Goal: Book appointment/travel/reservation

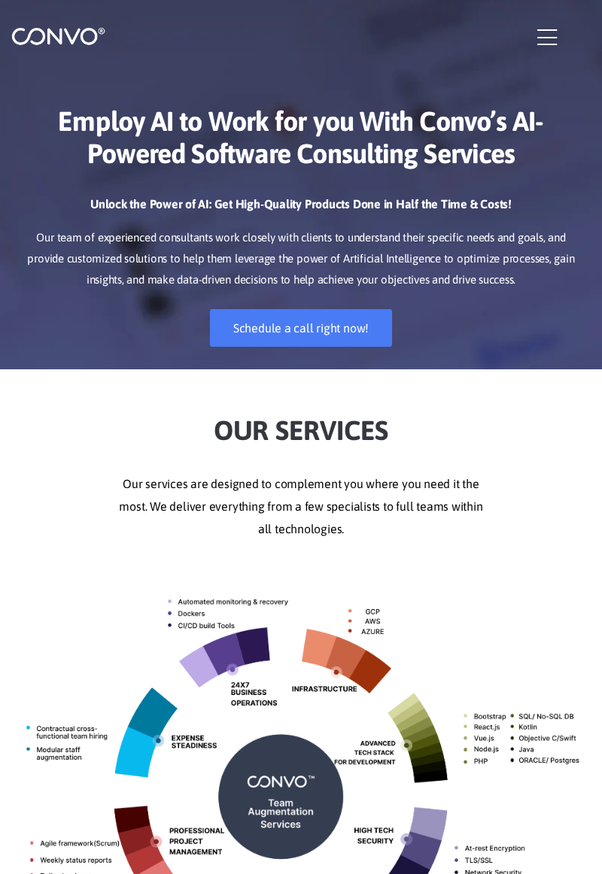
click at [548, 46] on icon "button" at bounding box center [547, 37] width 20 height 23
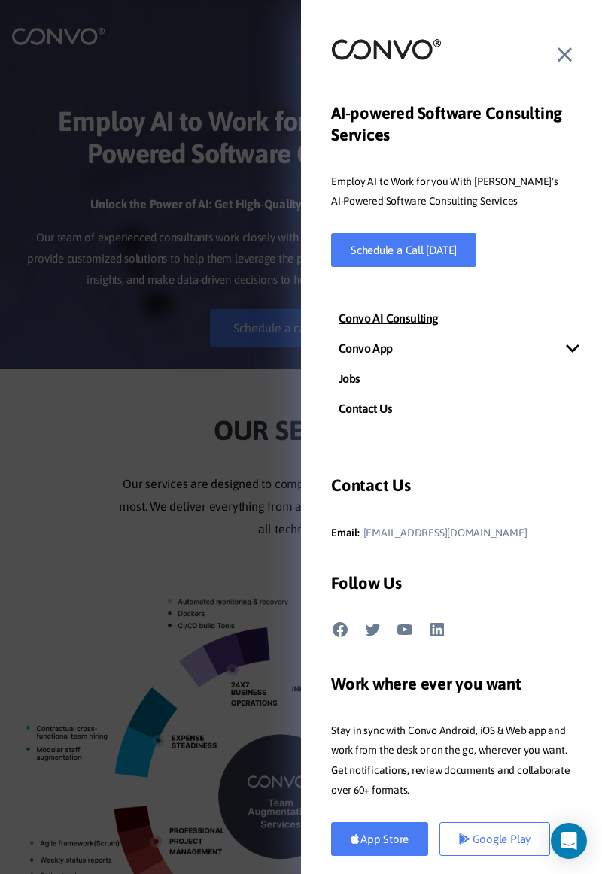
click at [570, 50] on icon at bounding box center [564, 55] width 14 height 23
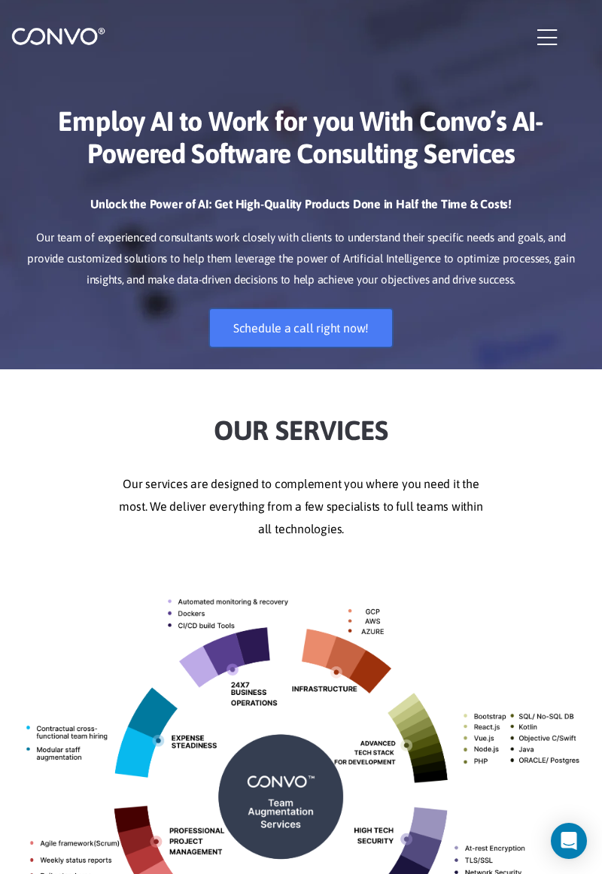
click at [325, 323] on link "Schedule a call right now!" at bounding box center [301, 328] width 182 height 38
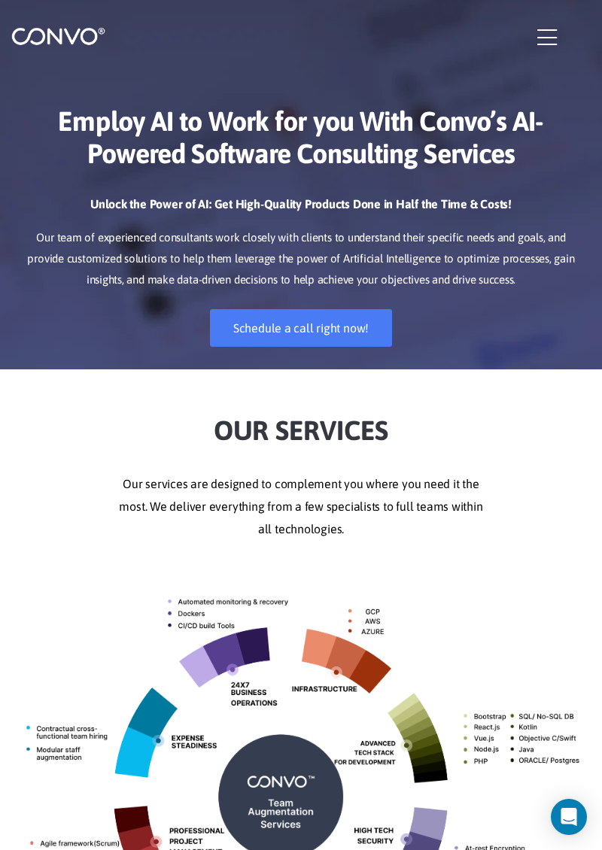
click at [543, 47] on icon "button" at bounding box center [547, 37] width 20 height 23
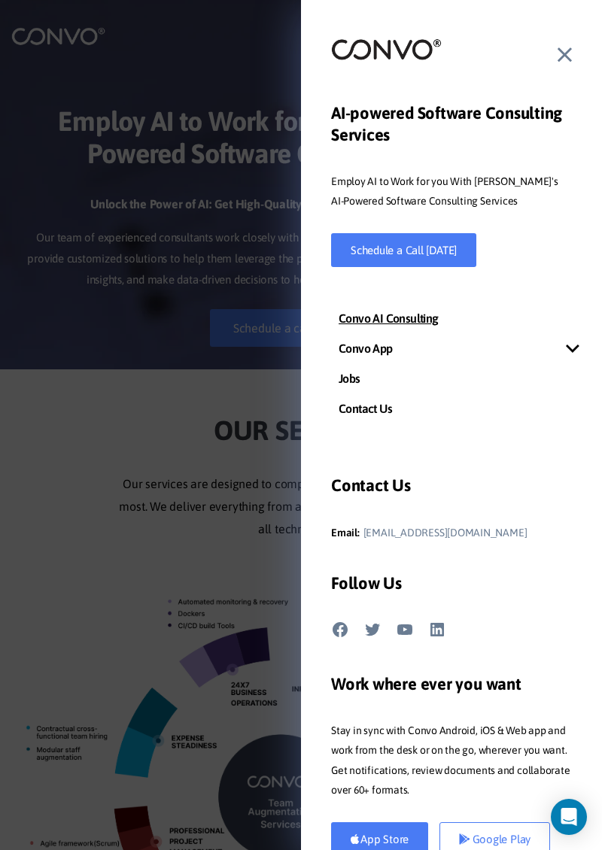
scroll to position [68, 0]
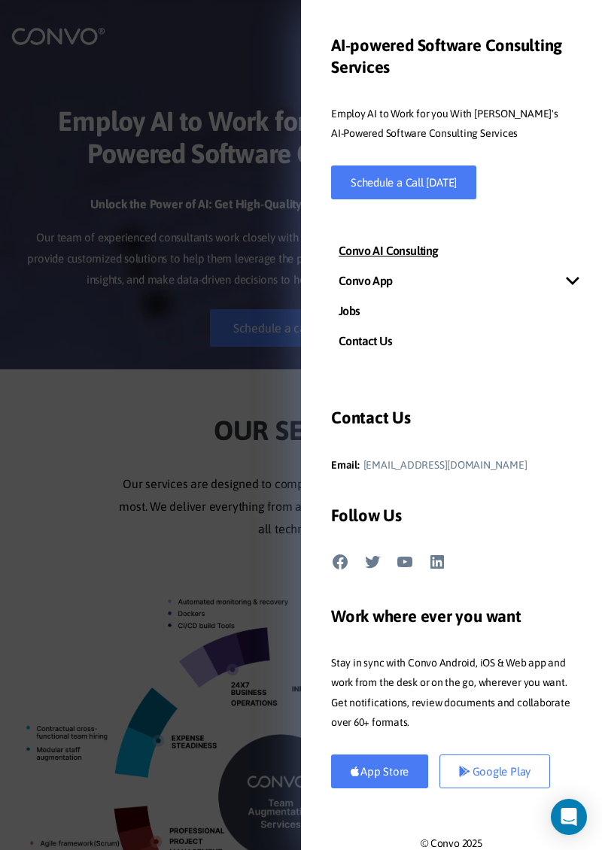
click at [69, 152] on div at bounding box center [301, 425] width 602 height 850
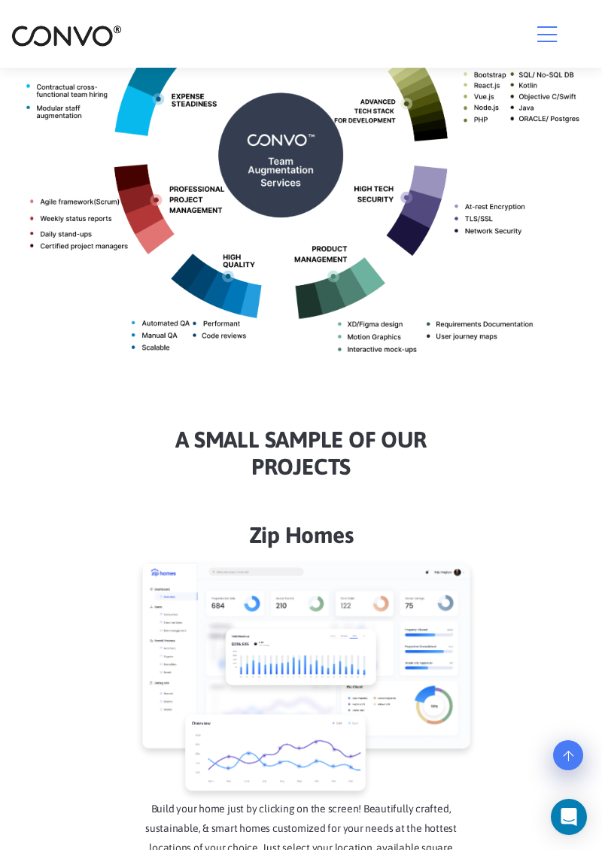
scroll to position [0, 0]
